Goal: Communication & Community: Answer question/provide support

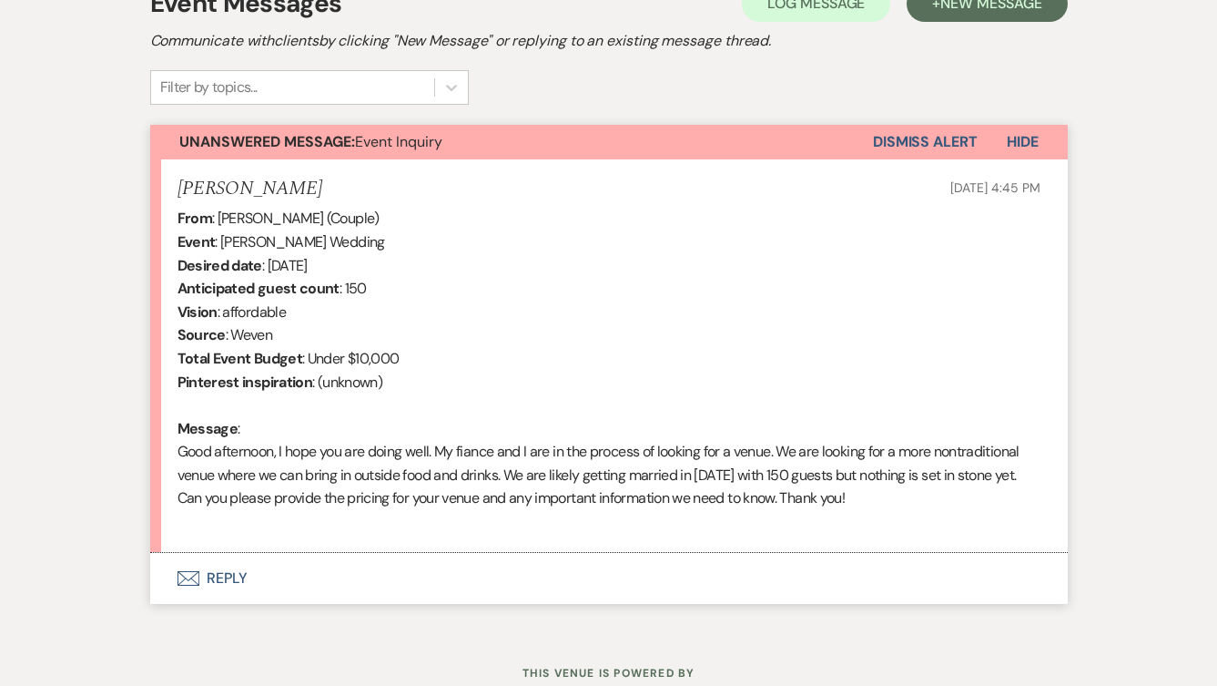
click at [197, 573] on icon "Envelope" at bounding box center [189, 578] width 22 height 15
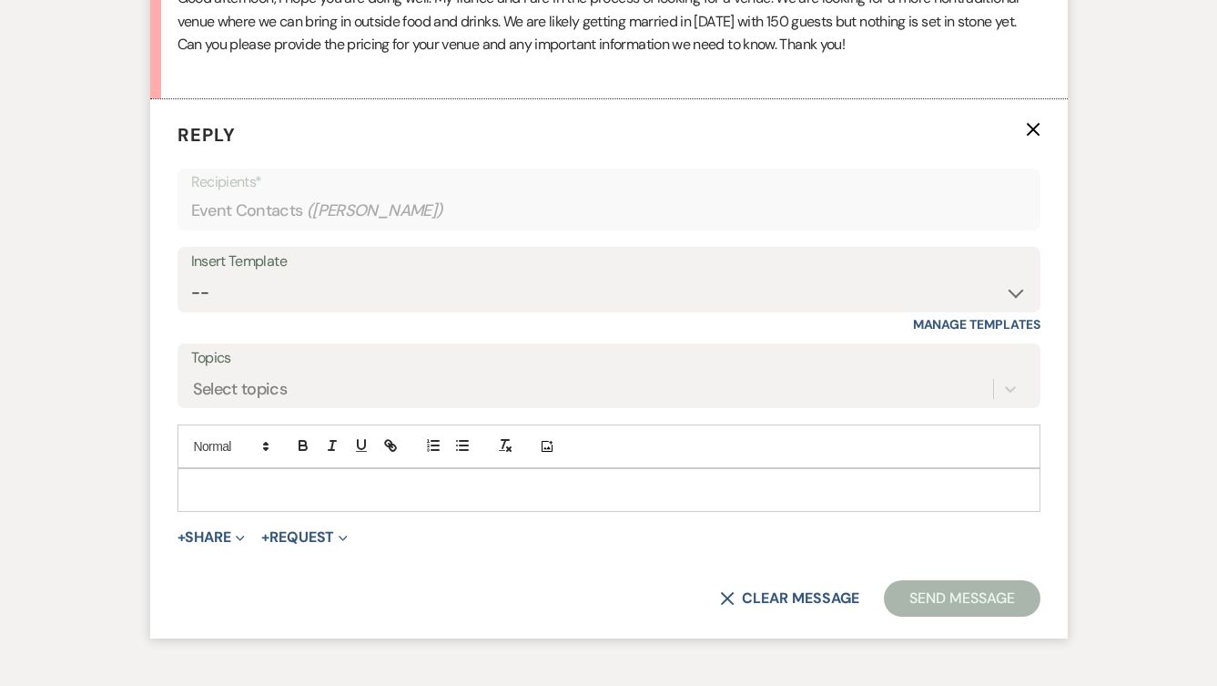
scroll to position [1008, 0]
click at [244, 494] on p at bounding box center [609, 488] width 834 height 20
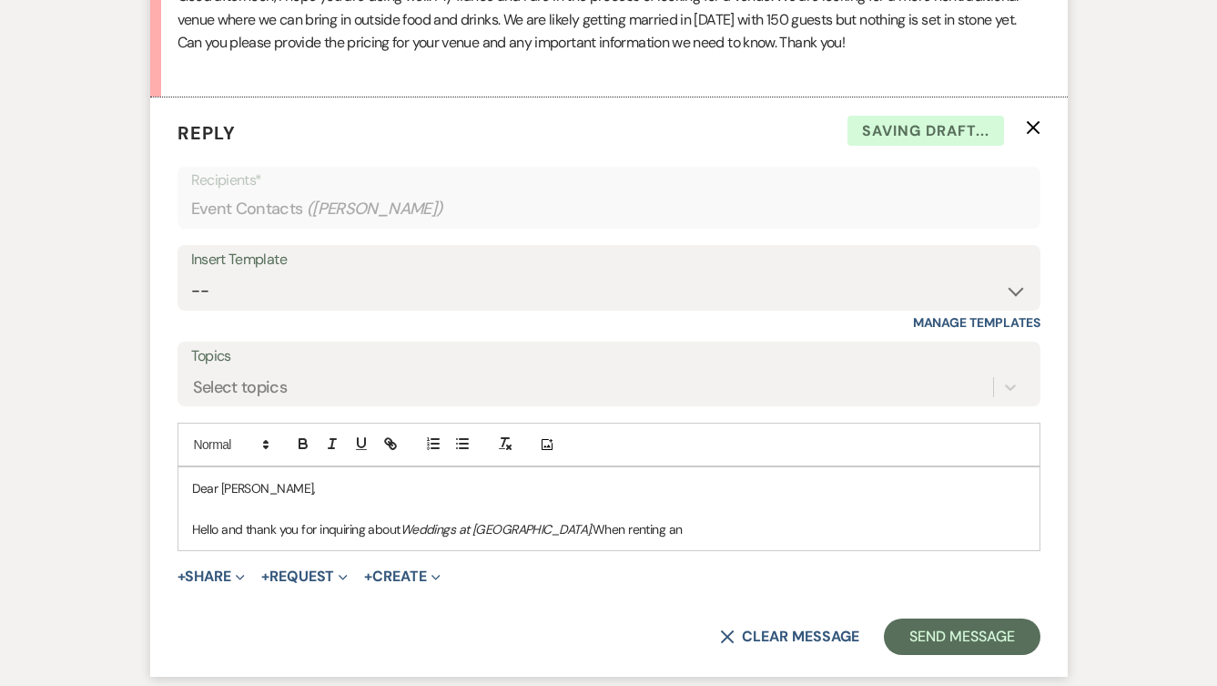
click at [517, 528] on em "Weddings at [GEOGRAPHIC_DATA]." at bounding box center [497, 529] width 192 height 16
click at [795, 520] on p "Hello and thank you for inquiring about Weddings at Audubon Society of [US_STAT…" at bounding box center [609, 529] width 834 height 20
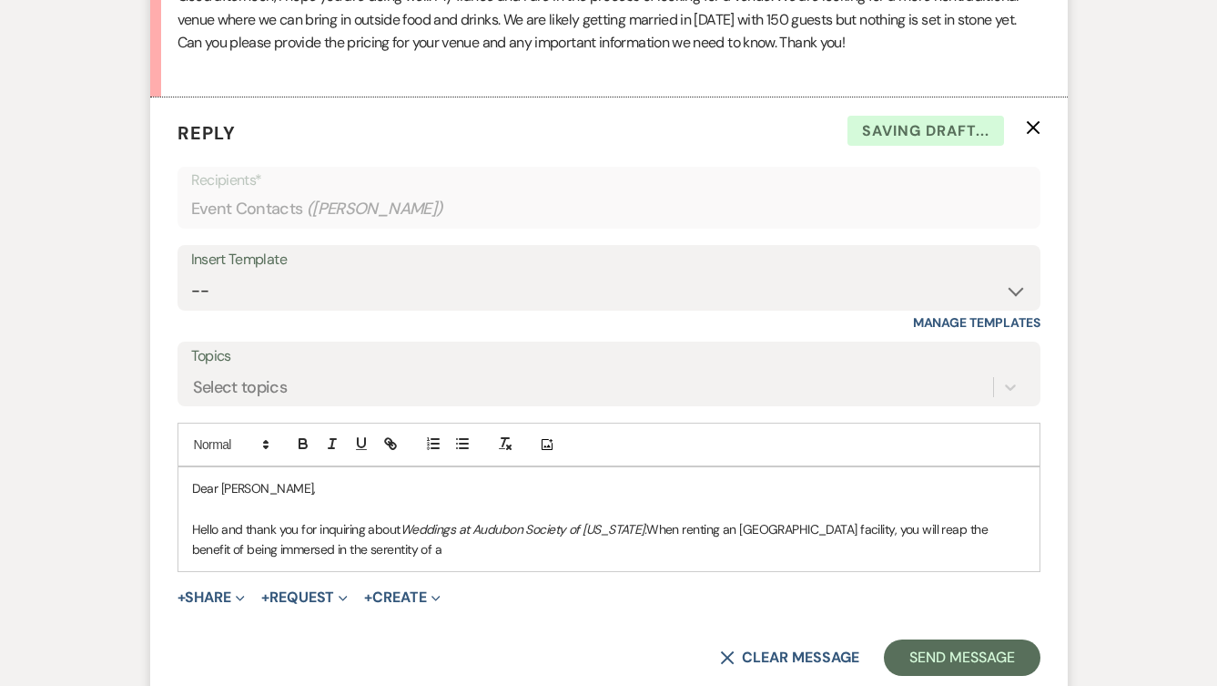
click at [307, 551] on p "Hello and thank you for inquiring about Weddings at Audubon Society of [US_STAT…" at bounding box center [609, 539] width 834 height 41
click at [371, 553] on p "Hello and thank you for inquiring about Weddings at Audubon Society of [US_STAT…" at bounding box center [609, 539] width 834 height 41
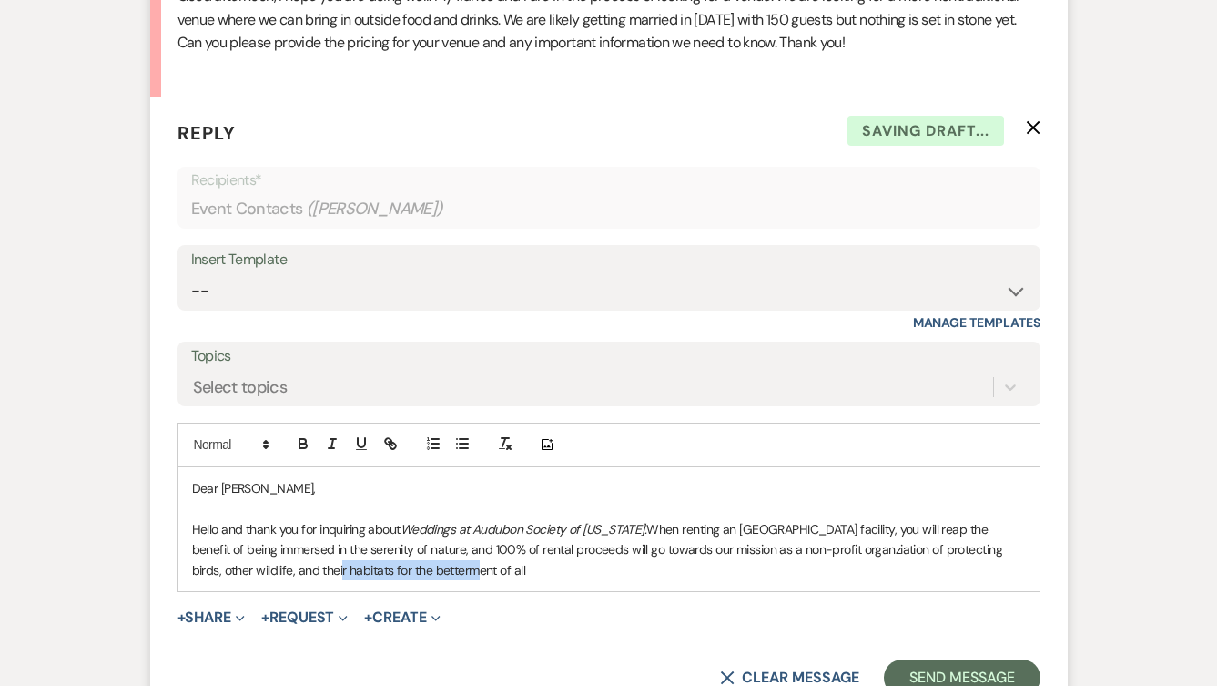
click at [285, 572] on p "Hello and thank you for inquiring about Weddings at Audubon Society of [US_STAT…" at bounding box center [609, 549] width 834 height 61
click at [807, 545] on p "Hello and thank you for inquiring about Weddings at Audubon Society of [US_STAT…" at bounding box center [609, 549] width 834 height 61
click at [804, 554] on p "Hello and thank you for inquiring about Weddings at Audubon Society of [US_STAT…" at bounding box center [609, 549] width 834 height 61
click at [581, 575] on p "Hello and thank you for inquiring about Weddings at Audubon Society of [US_STAT…" at bounding box center [609, 549] width 834 height 61
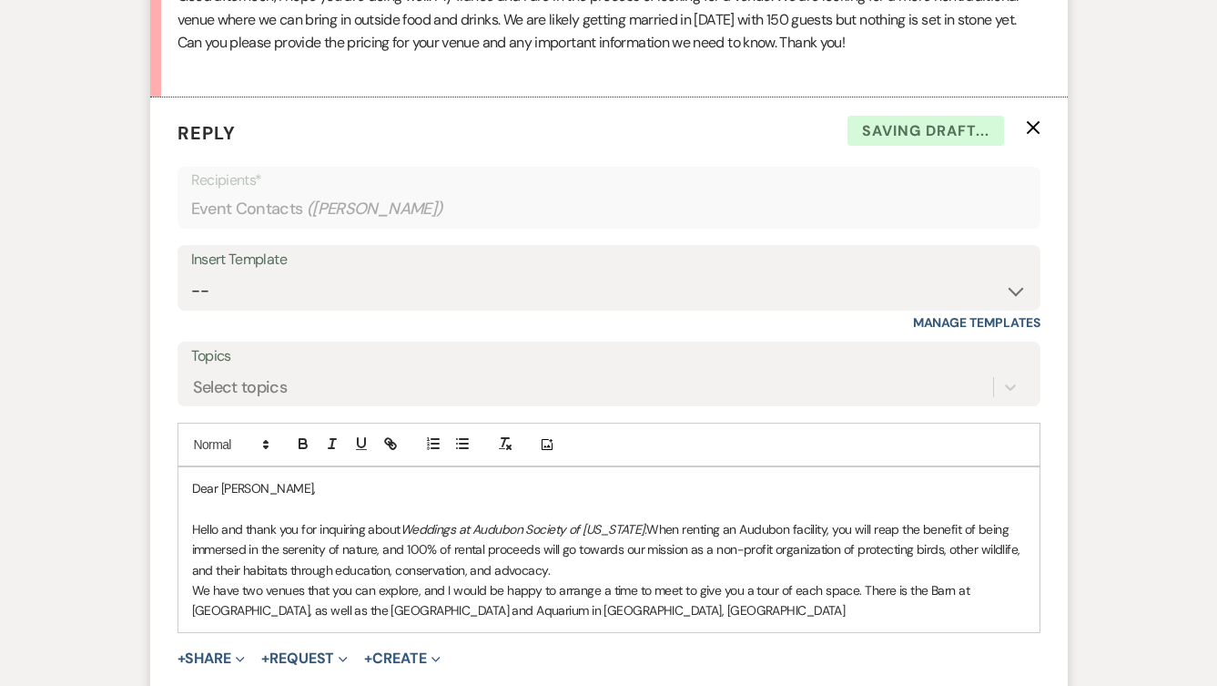
click at [1019, 601] on p "We have two venues that you can explore, and I would be happy to arrange a time…" at bounding box center [609, 600] width 834 height 41
click at [1018, 599] on p "We have two venues that you can explore, and I would be happy to arrange a time…" at bounding box center [609, 600] width 834 height 41
click at [626, 609] on p "We have two venues that you can explore, and I would be happy to arrange a time…" at bounding box center [609, 600] width 834 height 41
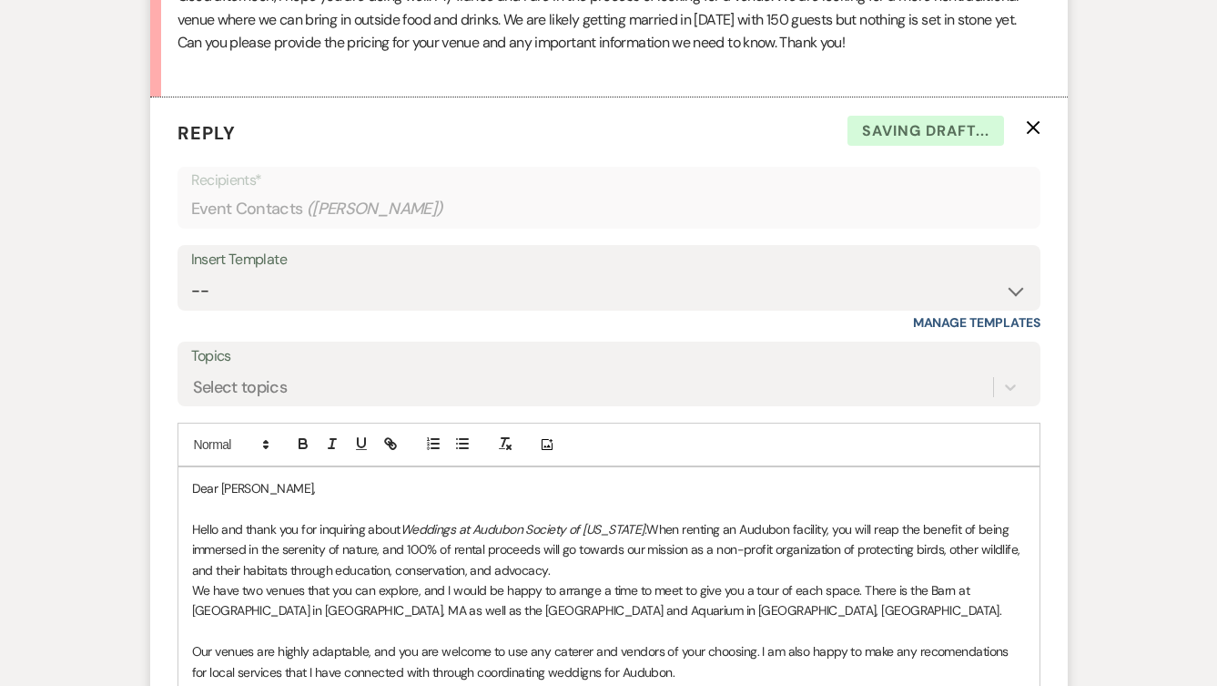
click at [549, 675] on p "Our venues are highly adaptable, and you are welcome to use any caterer and ven…" at bounding box center [609, 661] width 834 height 41
click at [958, 655] on p "Our venues are highly adaptable, and you are welcome to use any caterer and ven…" at bounding box center [609, 661] width 834 height 41
click at [729, 671] on p "Our venues are highly adaptable, and you are welcome to use any caterer and ven…" at bounding box center [609, 661] width 834 height 41
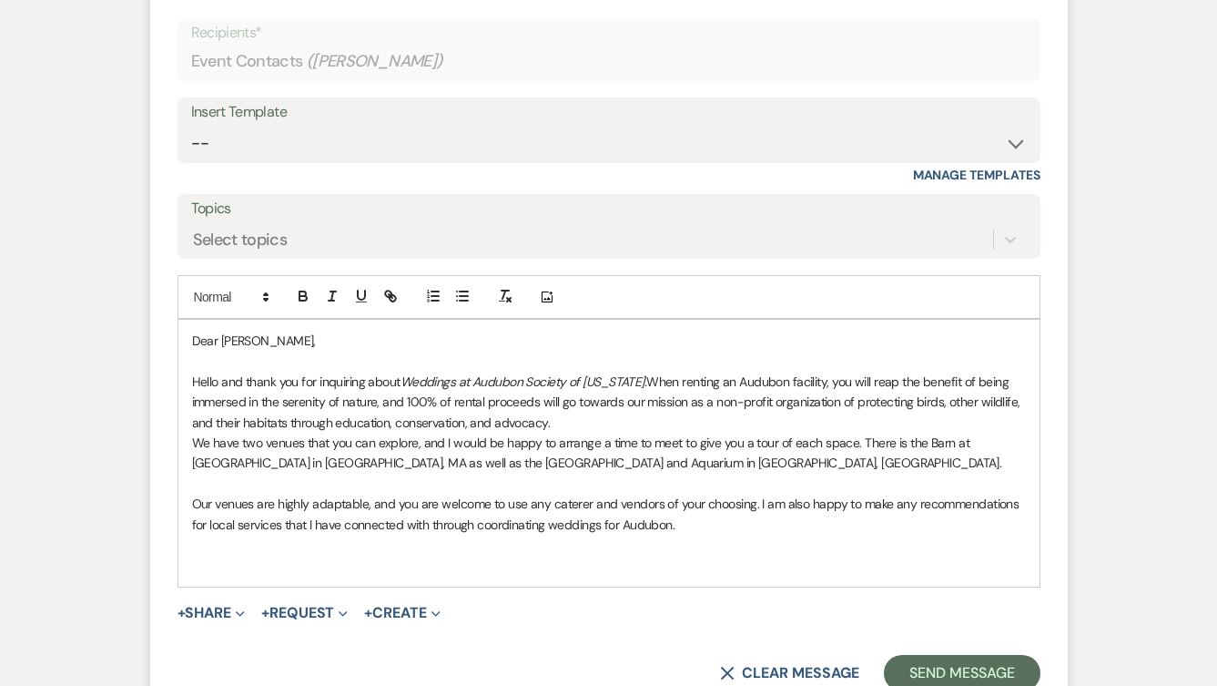
scroll to position [1190, 0]
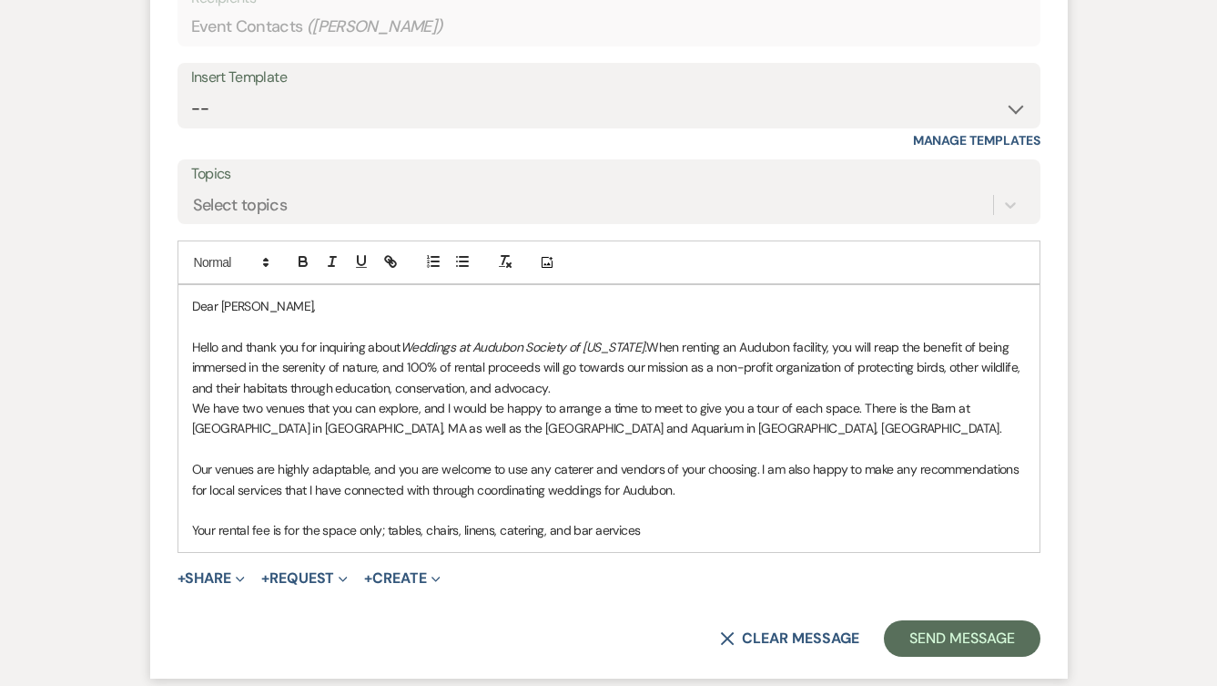
click at [607, 532] on p "Your rental fee is for the space only; tables, chairs, linens, catering, and ba…" at bounding box center [609, 530] width 834 height 20
click at [554, 530] on p "Your rental fee is for the space only; tables, chairs, linens, catering, and ba…" at bounding box center [609, 530] width 834 height 20
click at [636, 524] on p "Your rental fee is for the space only; tables, chairs, linens, catering, bar se…" at bounding box center [609, 530] width 834 height 20
drag, startPoint x: 762, startPoint y: 535, endPoint x: 671, endPoint y: 532, distance: 91.1
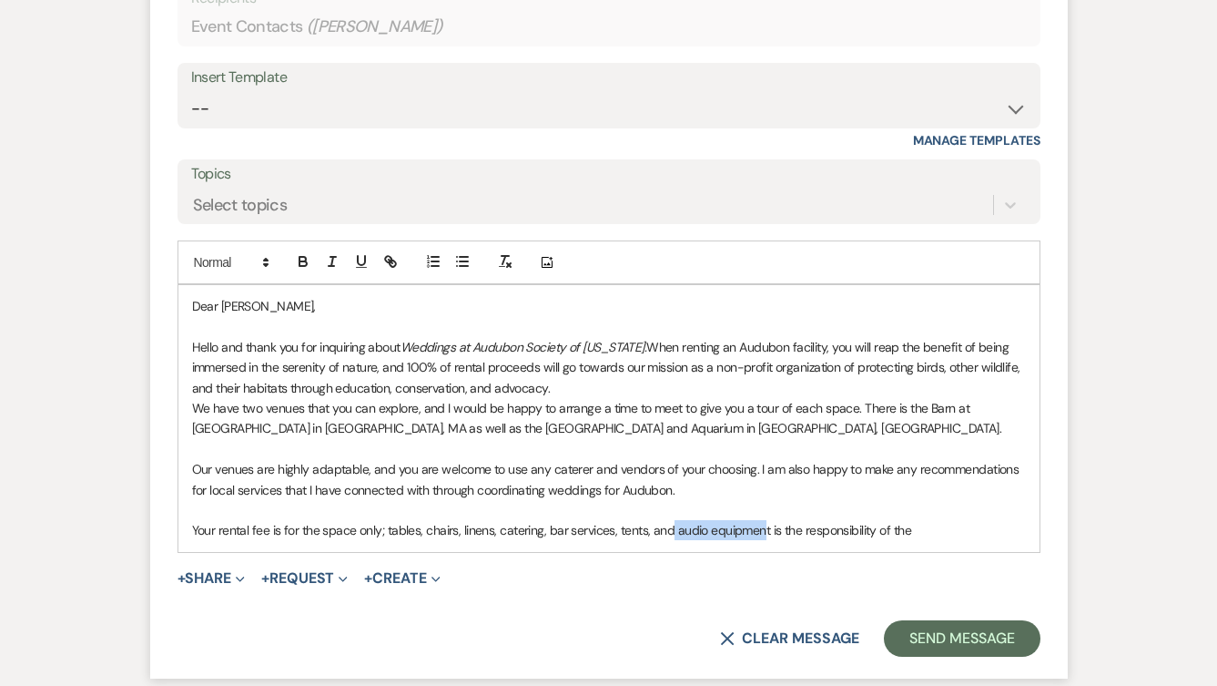
click at [671, 532] on p "Your rental fee is for the space only; tables, chairs, linens, catering, bar se…" at bounding box center [609, 530] width 834 height 20
click at [925, 529] on p "Your rental fee is for the space only; tables, chairs, linens, catering, bar se…" at bounding box center [609, 530] width 834 height 20
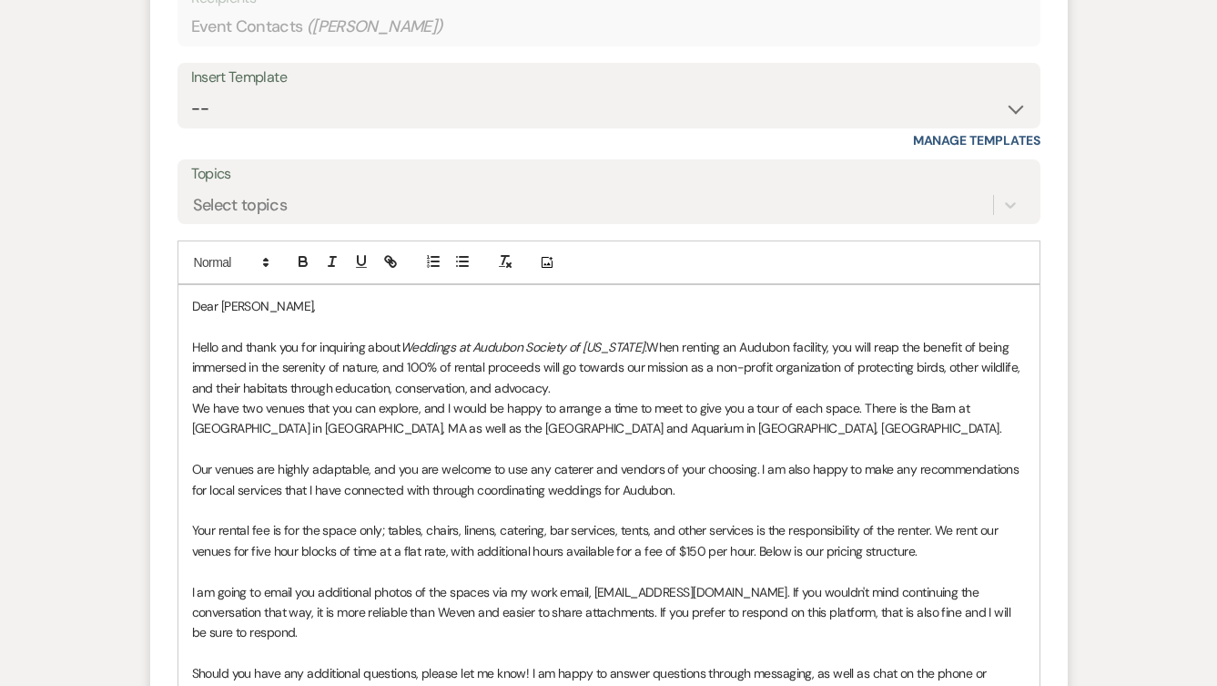
click at [395, 676] on p "Should you have any additional questions, please let me know! I am happy to ans…" at bounding box center [609, 683] width 834 height 41
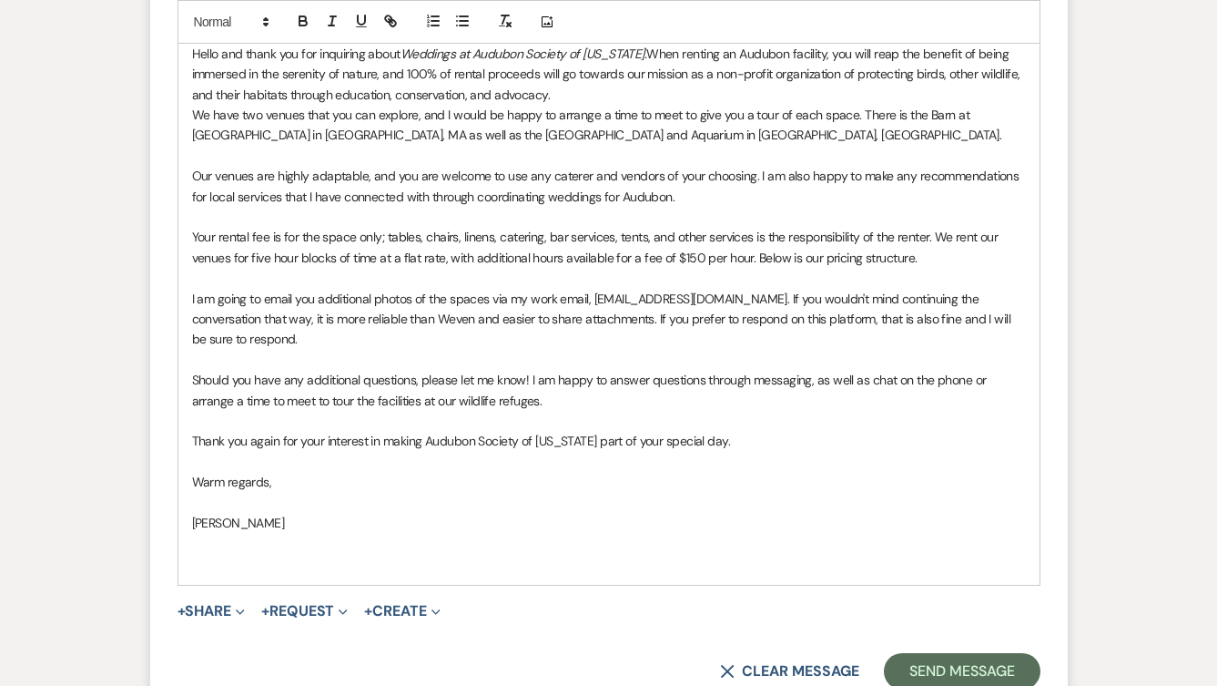
scroll to position [1582, 0]
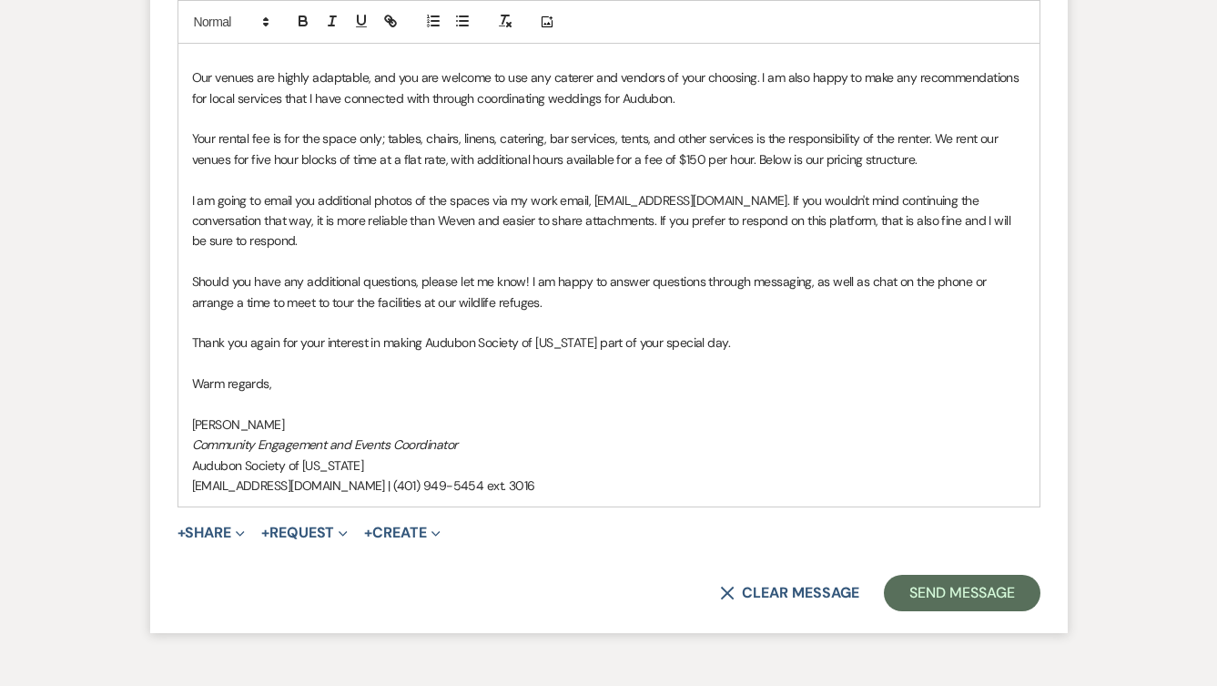
click at [859, 312] on p at bounding box center [609, 322] width 834 height 20
click at [996, 224] on p "I am going to email you additional photos of the spaces via my work email, [EMA…" at bounding box center [609, 220] width 834 height 61
click at [949, 162] on p "Your rental fee is for the space only; tables, chairs, linens, catering, bar se…" at bounding box center [609, 148] width 834 height 41
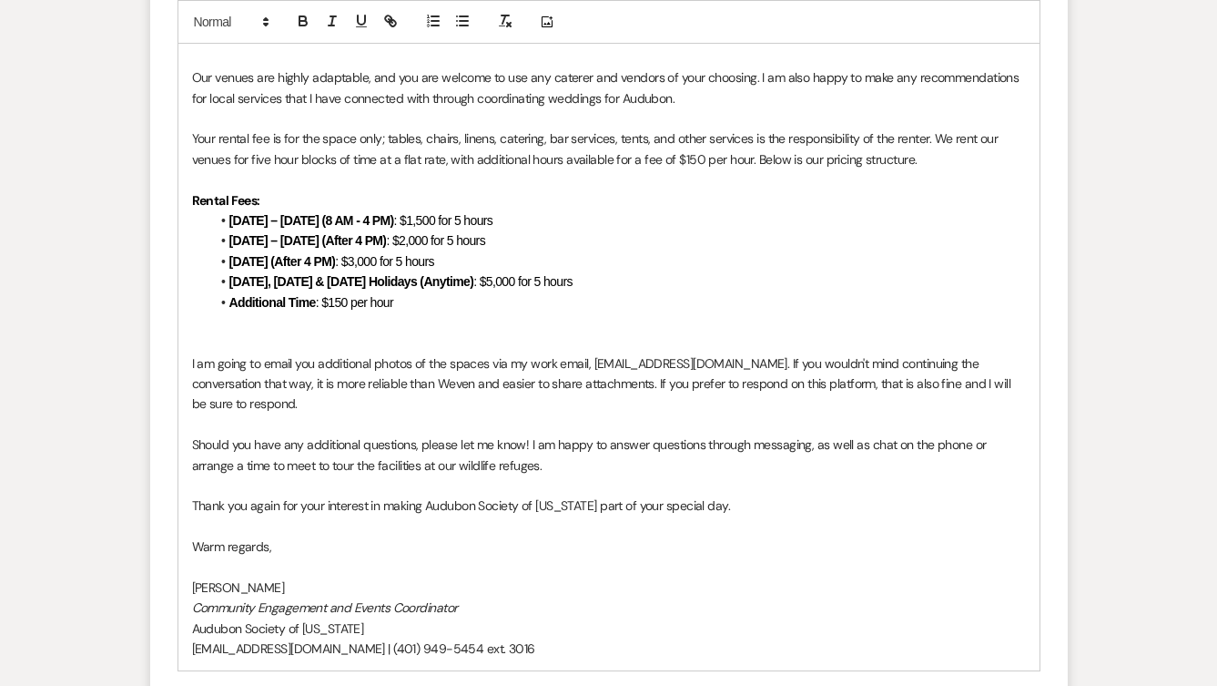
click at [421, 219] on span ": $1,500 for 5 hours" at bounding box center [443, 220] width 99 height 15
click at [419, 244] on span ": $2,000 for 5 hours" at bounding box center [435, 240] width 99 height 15
click at [322, 238] on strong "[DATE] – [DATE] (After 4 PM)" at bounding box center [308, 240] width 158 height 15
drag, startPoint x: 425, startPoint y: 268, endPoint x: 158, endPoint y: 271, distance: 267.7
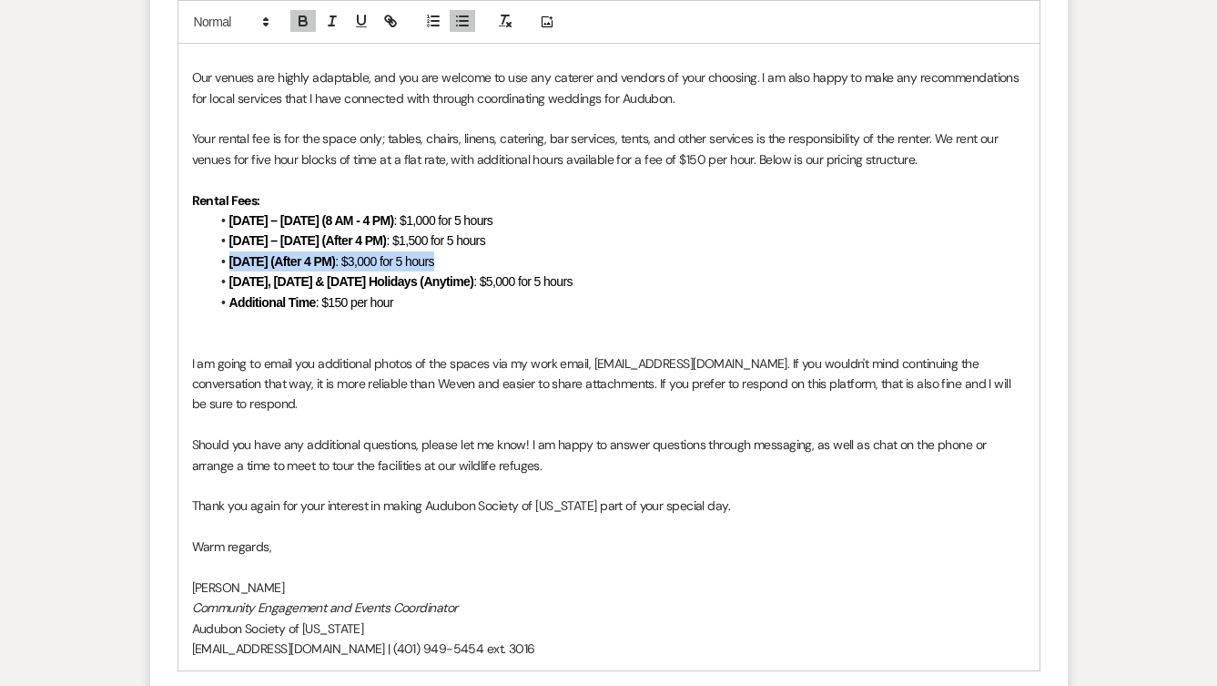
click at [158, 271] on form "Reply X Draft saved! Recipients* Event Contacts ( [PERSON_NAME] ) Insert Templa…" at bounding box center [609, 160] width 918 height 1273
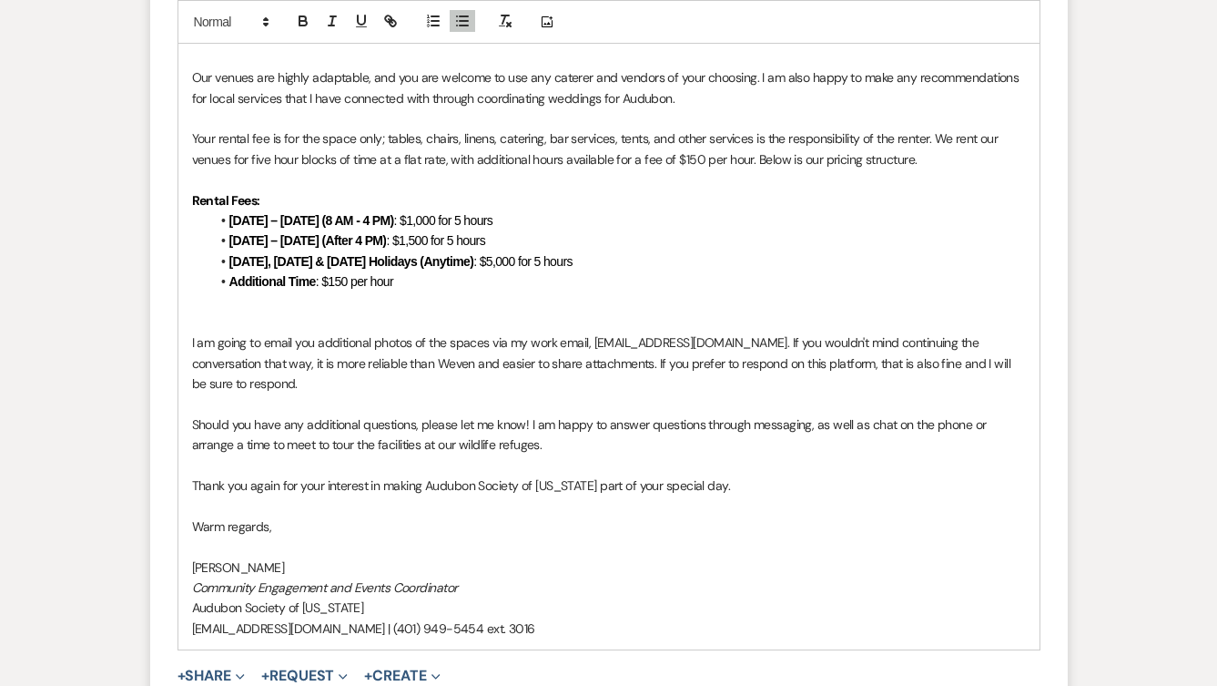
click at [510, 262] on span ": $5,000 for 5 hours" at bounding box center [522, 261] width 99 height 15
click at [412, 290] on li "Additional Time : $150 per hour" at bounding box center [618, 281] width 816 height 20
click at [382, 303] on p at bounding box center [609, 302] width 834 height 20
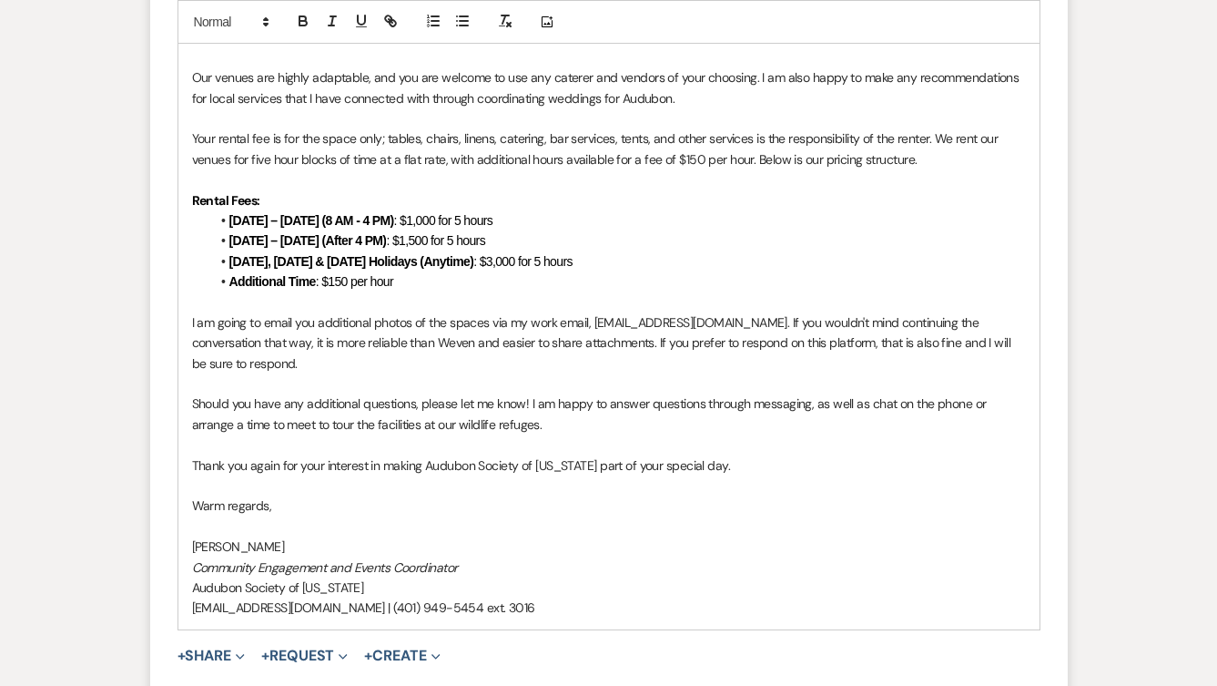
click at [326, 348] on p "I am going to email you additional photos of the spaces via my work email, [EMA…" at bounding box center [609, 342] width 834 height 61
drag, startPoint x: 311, startPoint y: 336, endPoint x: 274, endPoint y: 419, distance: 90.9
click at [272, 434] on p at bounding box center [609, 444] width 834 height 20
drag, startPoint x: 396, startPoint y: 215, endPoint x: 319, endPoint y: 225, distance: 78.0
click at [319, 225] on li "[DATE] – [DATE] (8 AM - 4 PM) : $1,000 for 5 hours" at bounding box center [618, 220] width 816 height 20
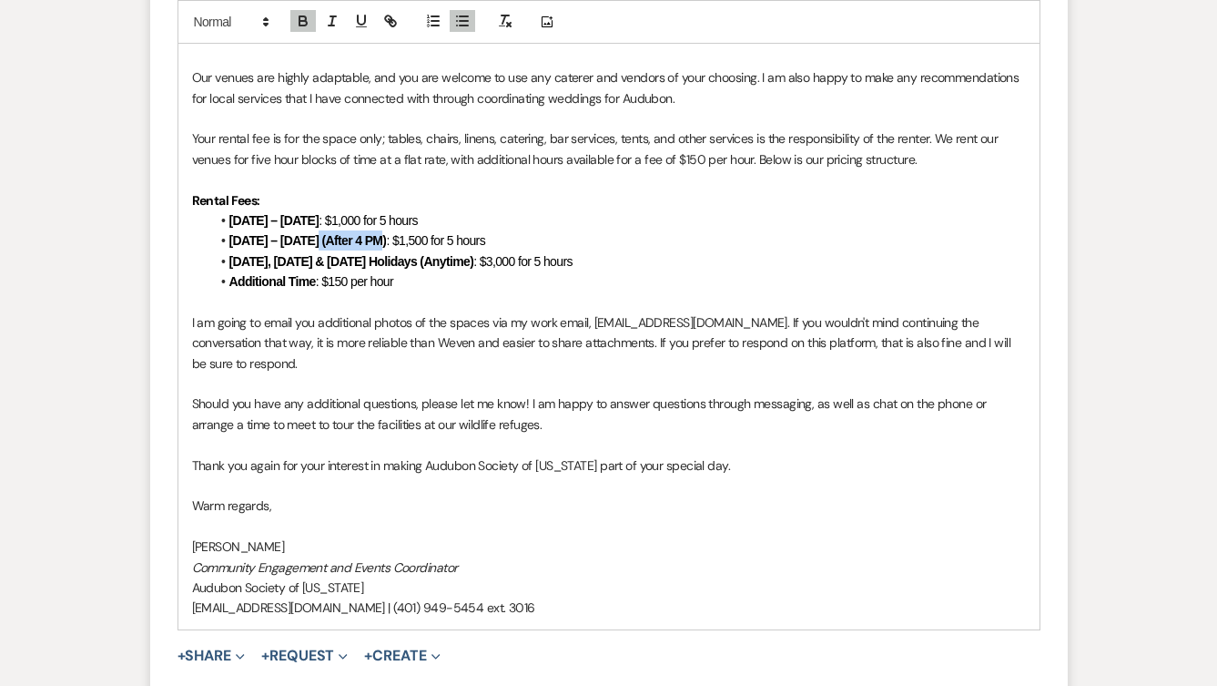
drag, startPoint x: 385, startPoint y: 239, endPoint x: 320, endPoint y: 248, distance: 65.2
click at [320, 248] on li "[DATE] – [DATE] (After 4 PM) : $1,500 for 5 hours" at bounding box center [618, 240] width 816 height 20
drag, startPoint x: 416, startPoint y: 221, endPoint x: 205, endPoint y: 227, distance: 211.3
click at [205, 227] on div "Dear [PERSON_NAME], Hello and thank you for inquiring about Weddings at Audubon…" at bounding box center [608, 261] width 861 height 736
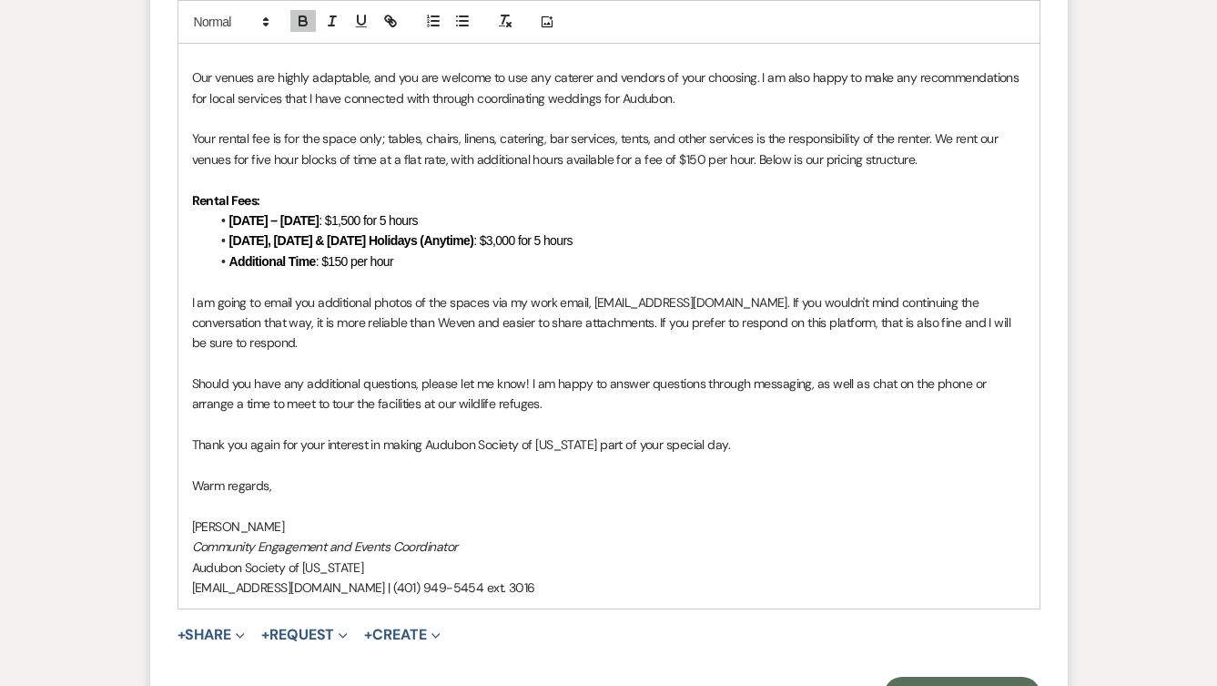
click at [408, 262] on li "Additional Time : $150 per hour" at bounding box center [618, 261] width 816 height 20
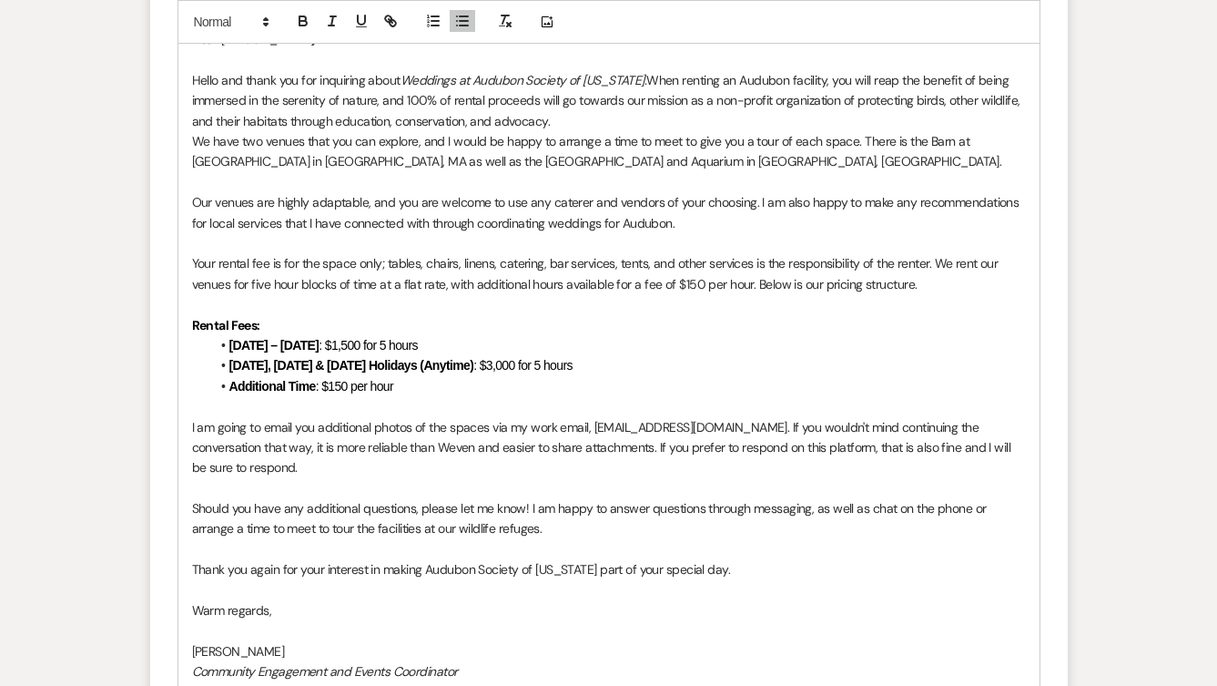
scroll to position [1777, 0]
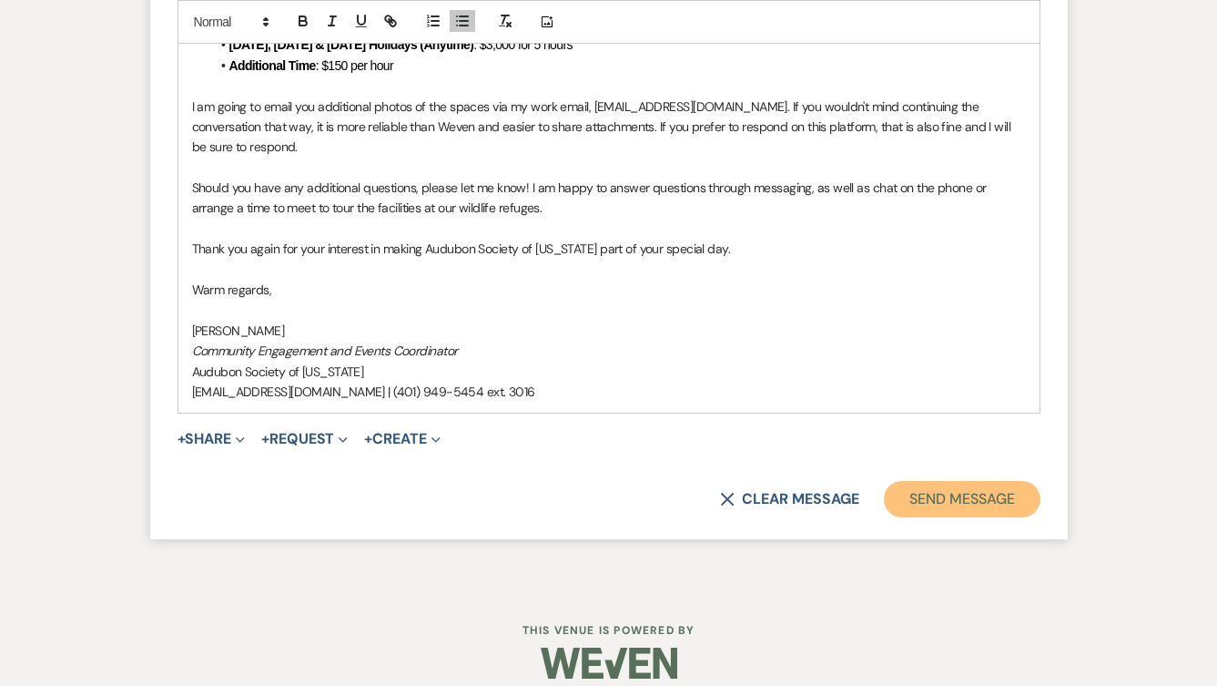
click at [935, 481] on button "Send Message" at bounding box center [962, 499] width 156 height 36
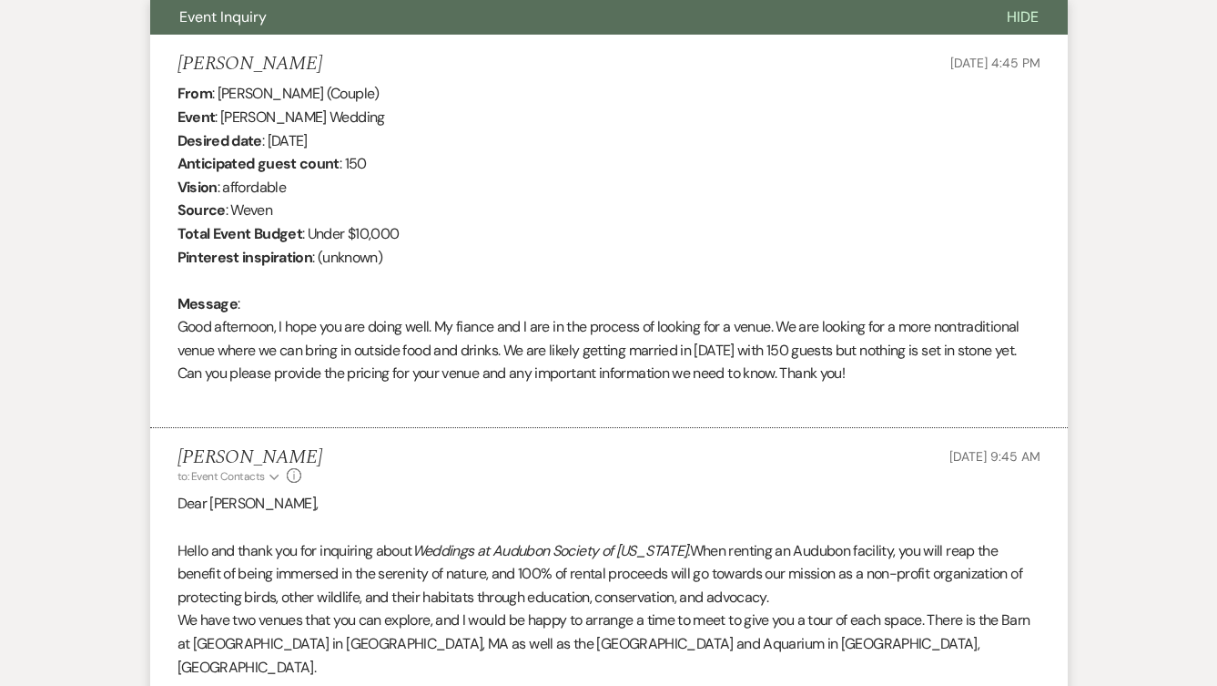
scroll to position [369, 0]
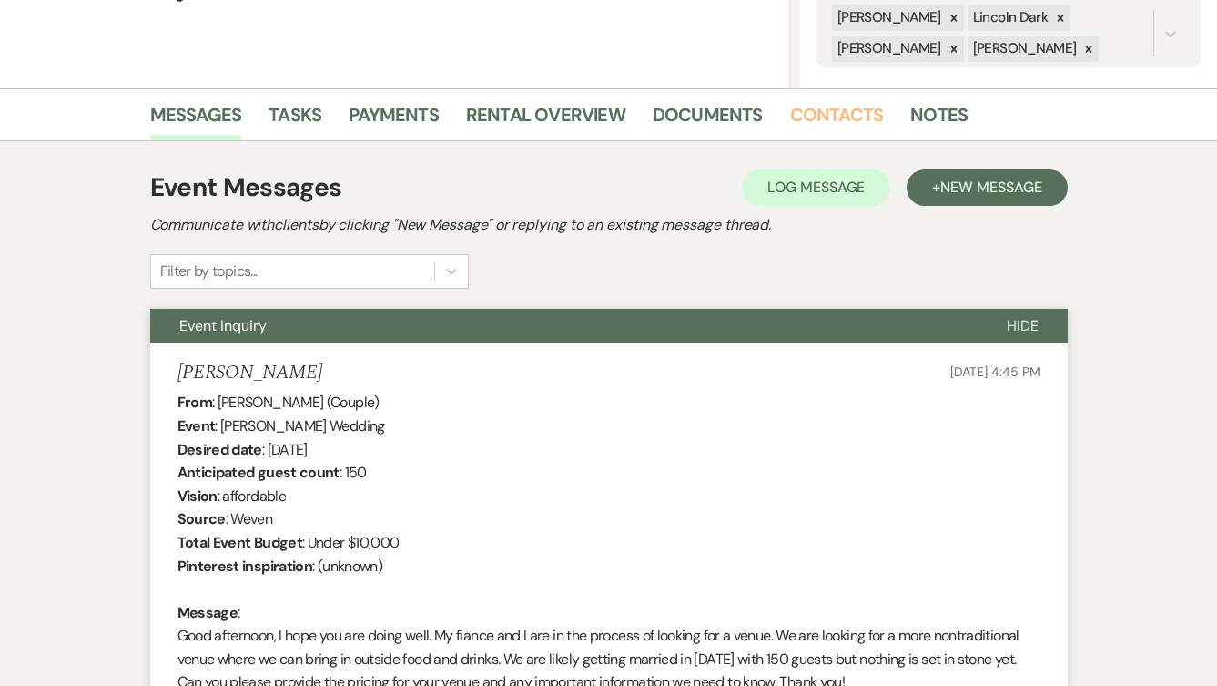
click at [850, 118] on link "Contacts" at bounding box center [837, 120] width 94 height 40
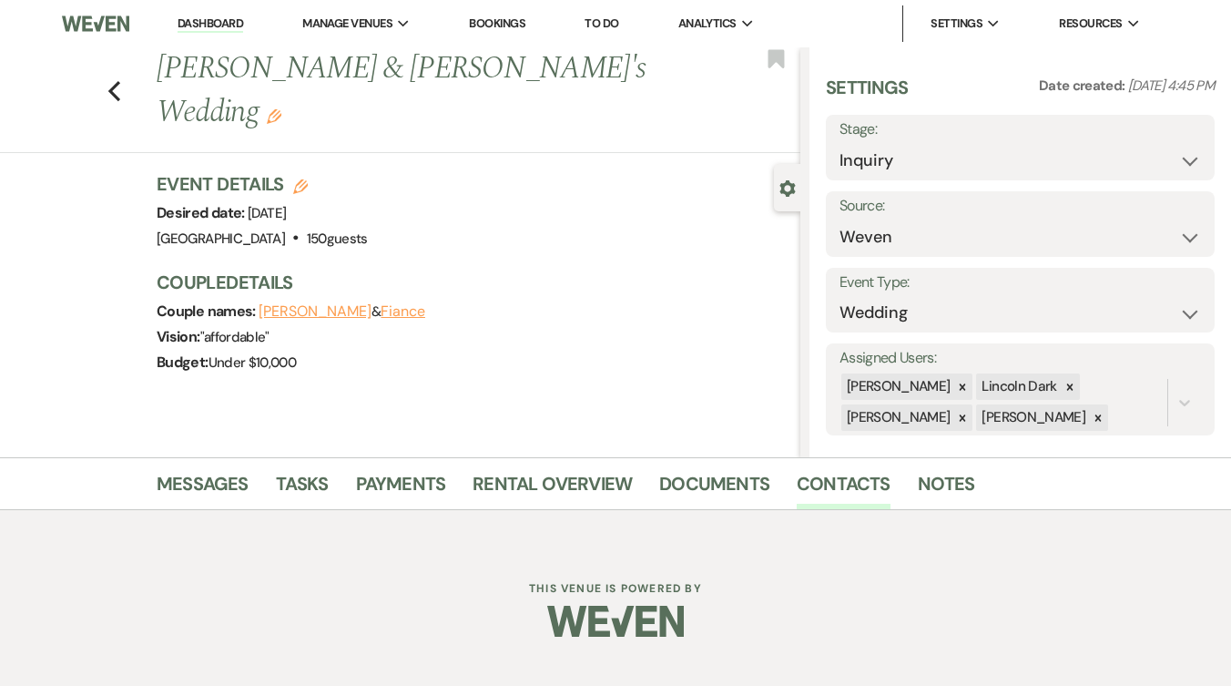
click at [319, 304] on button "[PERSON_NAME]" at bounding box center [315, 311] width 113 height 15
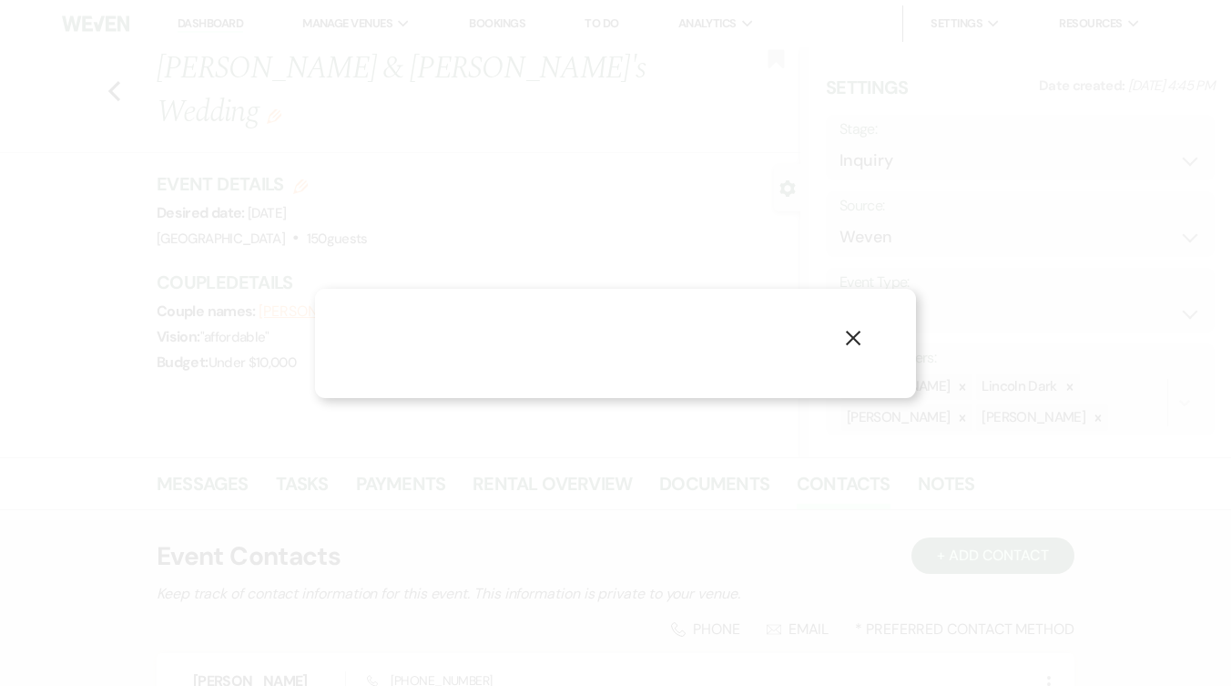
select select "1"
select select "email"
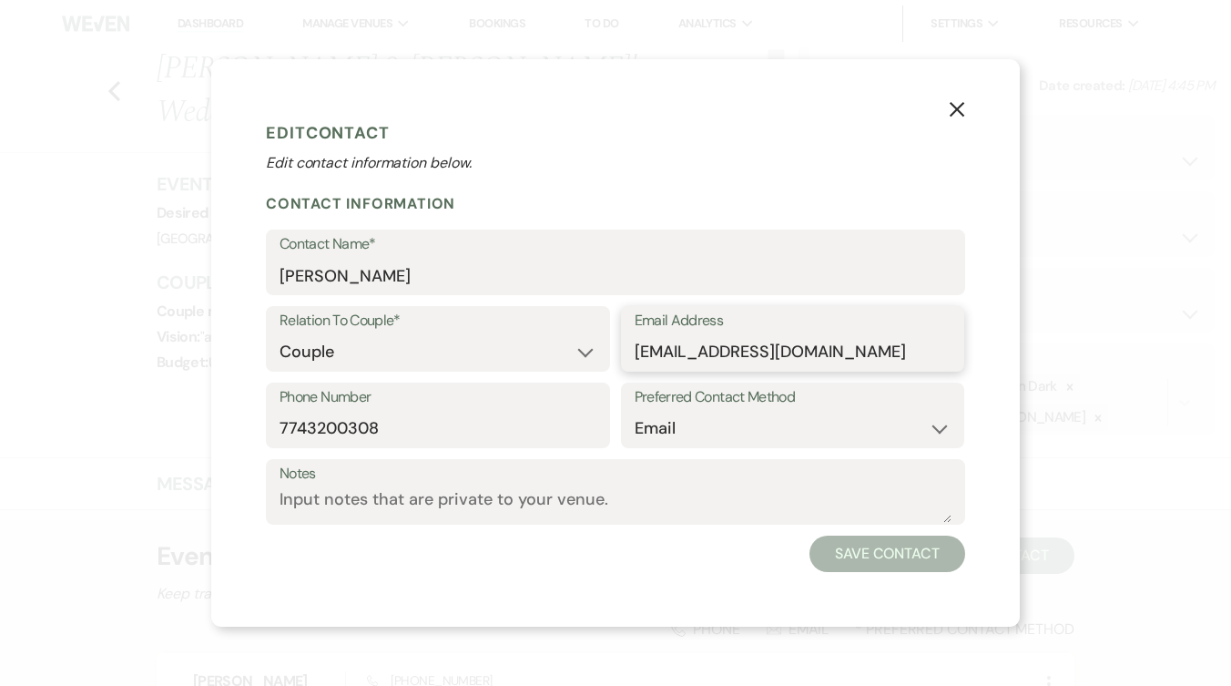
drag, startPoint x: 837, startPoint y: 351, endPoint x: 592, endPoint y: 343, distance: 245.1
click at [592, 343] on div "Relation To Couple* Couple Planner Parent of Couple Family Member Friend Other …" at bounding box center [615, 344] width 699 height 76
